Goal: Task Accomplishment & Management: Use online tool/utility

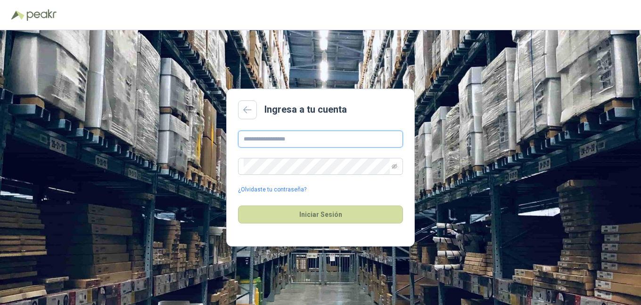
click at [311, 142] on input "text" at bounding box center [320, 139] width 165 height 17
type input "**********"
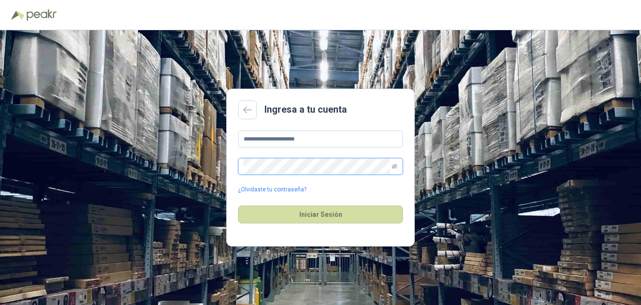
click at [238, 205] on button "Iniciar Sesión" at bounding box center [320, 214] width 165 height 18
click at [396, 163] on icon "eye-invisible" at bounding box center [395, 166] width 6 height 6
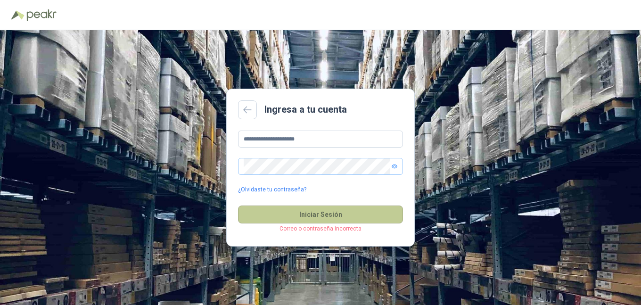
click at [341, 216] on button "Iniciar Sesión" at bounding box center [320, 214] width 165 height 18
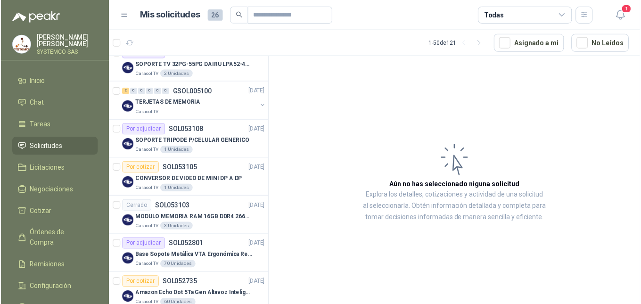
scroll to position [236, 0]
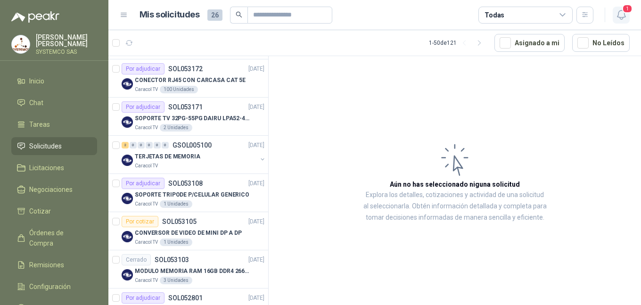
click at [626, 18] on icon "button" at bounding box center [621, 15] width 12 height 12
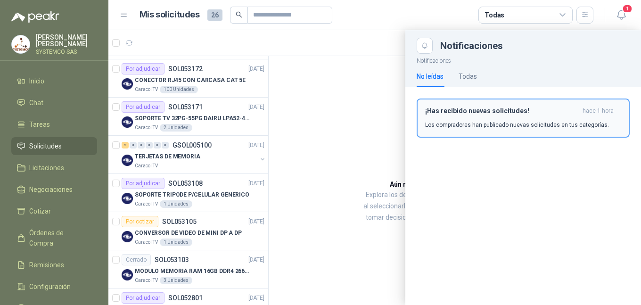
click at [531, 116] on div "¡Has recibido nuevas solicitudes! hace 1 hora Los compradores han publicado nue…" at bounding box center [523, 118] width 196 height 22
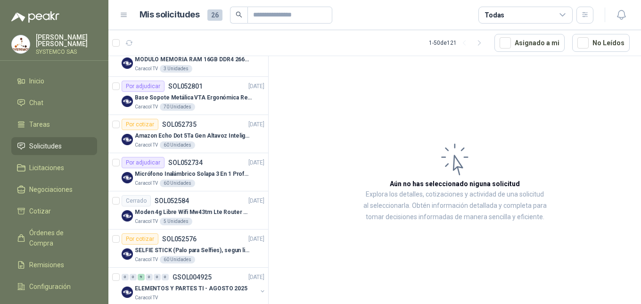
scroll to position [518, 0]
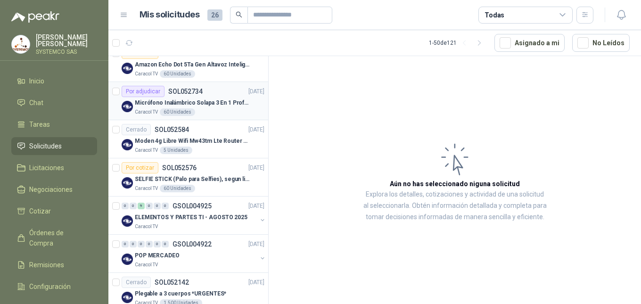
click at [213, 98] on div "Micrófono Inalámbrico Solapa 3 En 1 Profesional F11-2 X2" at bounding box center [200, 102] width 130 height 11
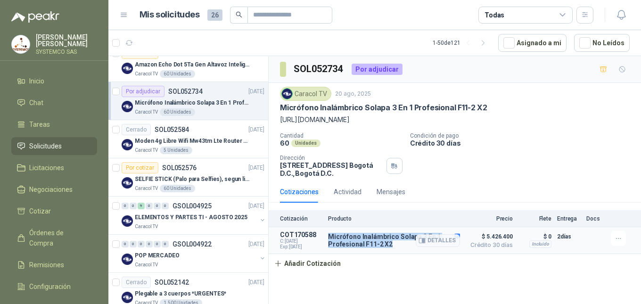
drag, startPoint x: 393, startPoint y: 247, endPoint x: 328, endPoint y: 238, distance: 66.0
click at [328, 238] on p "Micrófono Inalámbrico Solapa 3 En 1 Profesional F11-2 X2" at bounding box center [394, 240] width 132 height 15
copy p "Micrófono Inalámbrico Solapa 3 En 1 Profesional F11-2 X2"
